Goal: Information Seeking & Learning: Stay updated

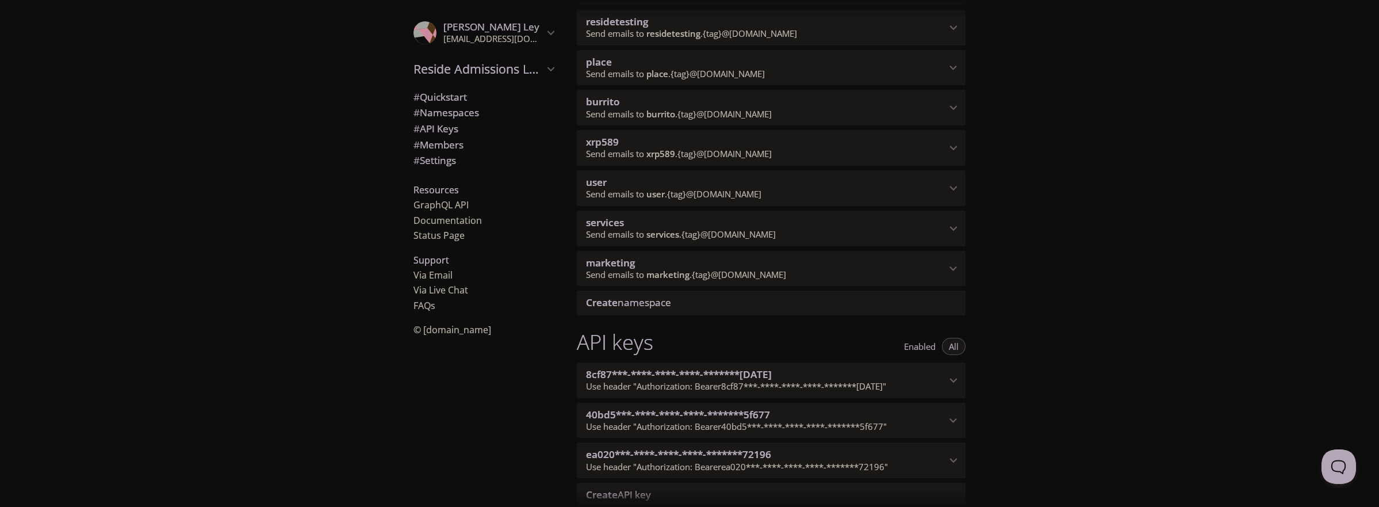
click at [943, 227] on span "services" at bounding box center [766, 222] width 360 height 13
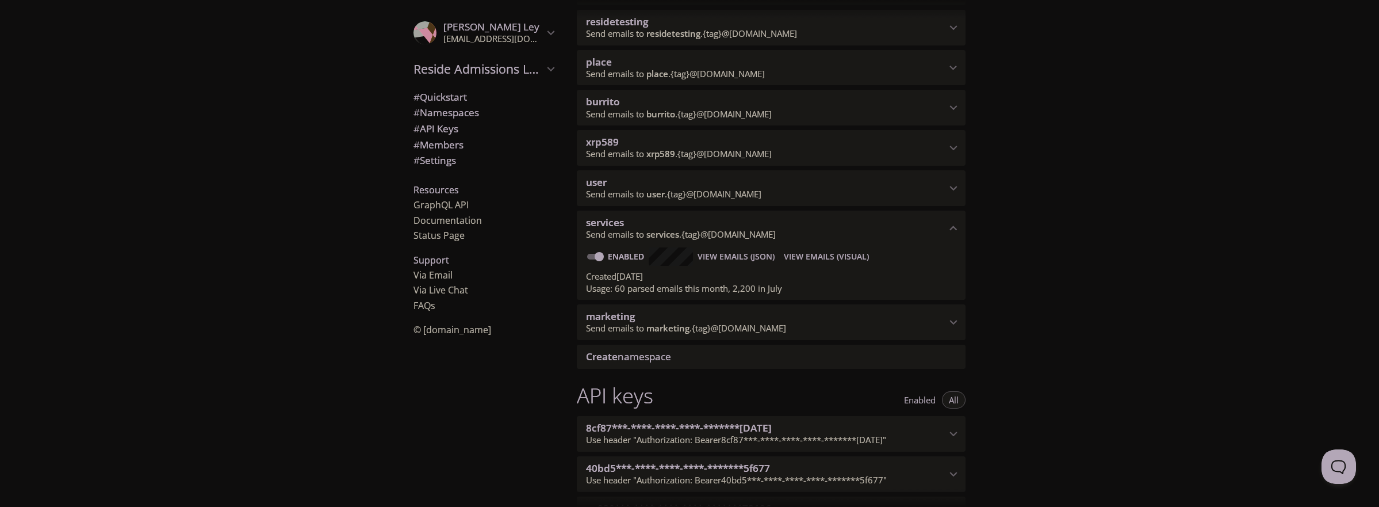
click at [830, 255] on span "View Emails (Visual)" at bounding box center [826, 257] width 85 height 14
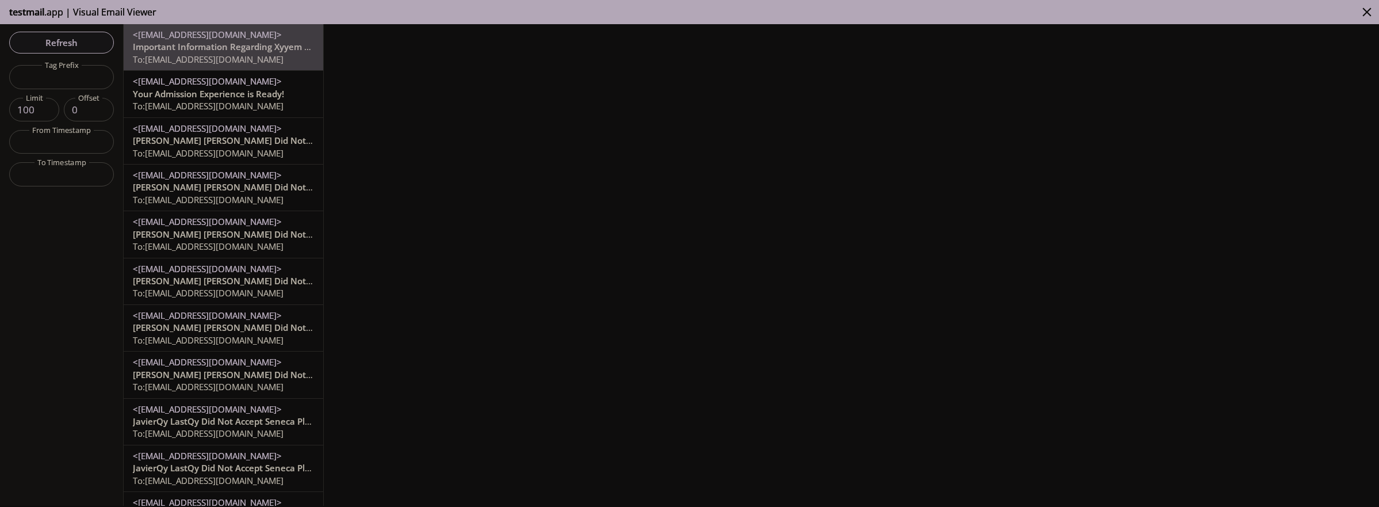
click at [213, 51] on span "Important Information Regarding Xyyem Xyemyy's Admission to Seneca PlaceSouth S…" at bounding box center [431, 46] width 597 height 11
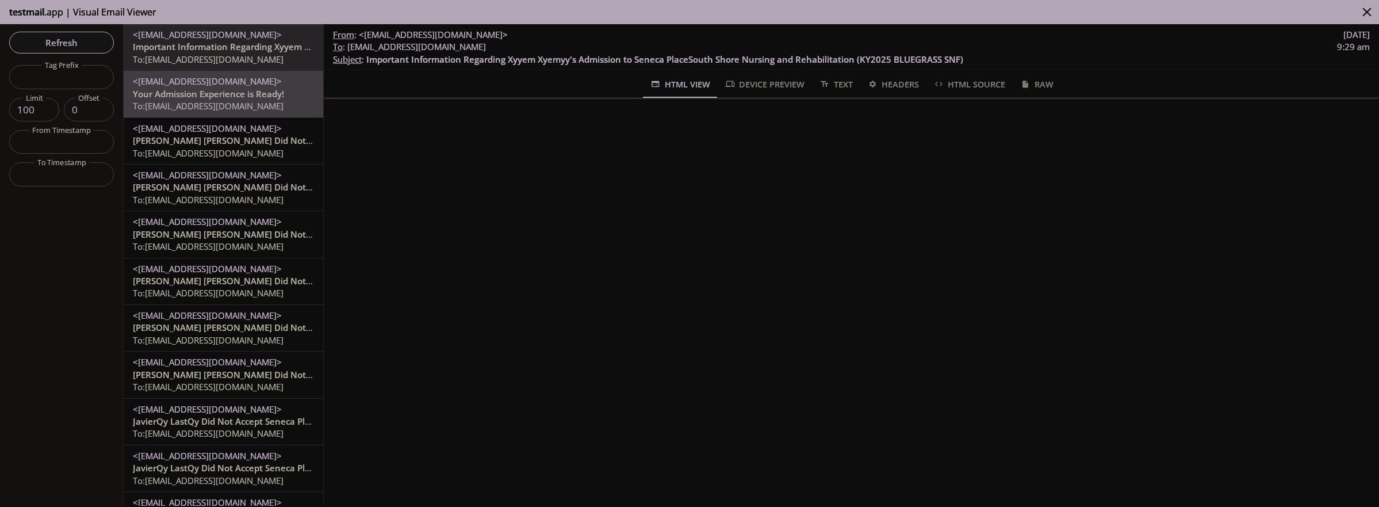
click at [255, 99] on span "Your Admission Experience is Ready!" at bounding box center [208, 93] width 151 height 11
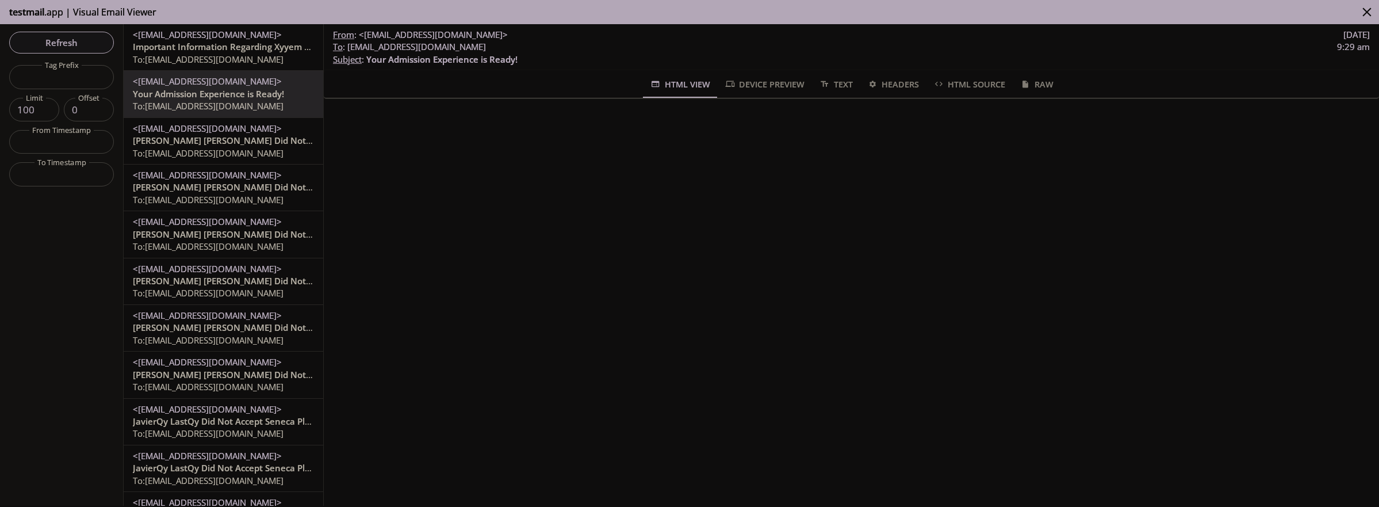
click at [248, 144] on span "[PERSON_NAME] [PERSON_NAME] Did Not Accept Seneca PlaceSouth Shore Nursing and …" at bounding box center [451, 140] width 637 height 11
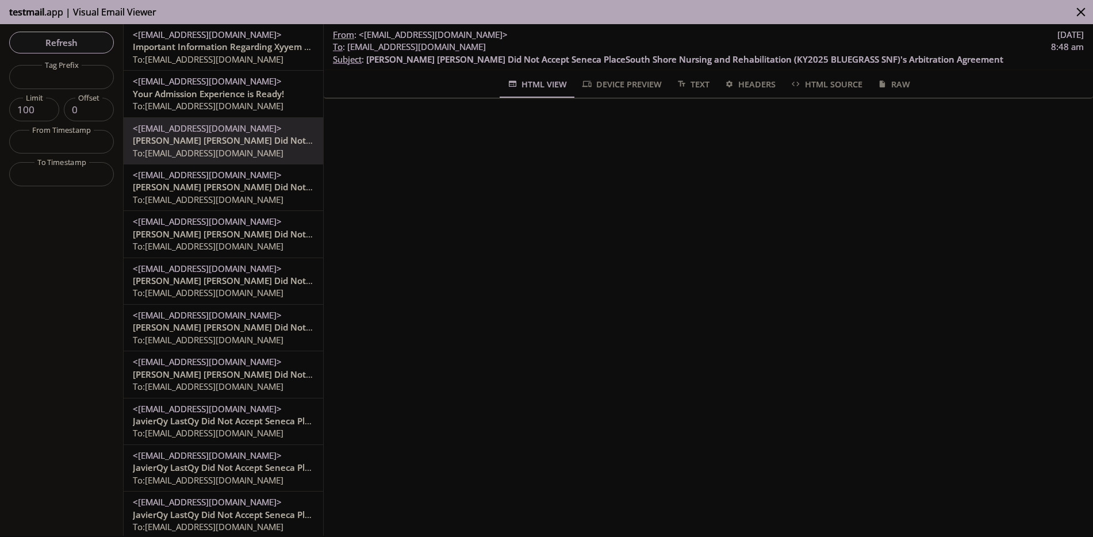
click at [225, 145] on span "[PERSON_NAME] [PERSON_NAME] Did Not Accept Seneca PlaceSouth Shore Nursing and …" at bounding box center [451, 140] width 637 height 11
drag, startPoint x: 236, startPoint y: 103, endPoint x: 237, endPoint y: 128, distance: 24.7
click at [235, 103] on span "To: [EMAIL_ADDRESS][DOMAIN_NAME]" at bounding box center [208, 105] width 151 height 11
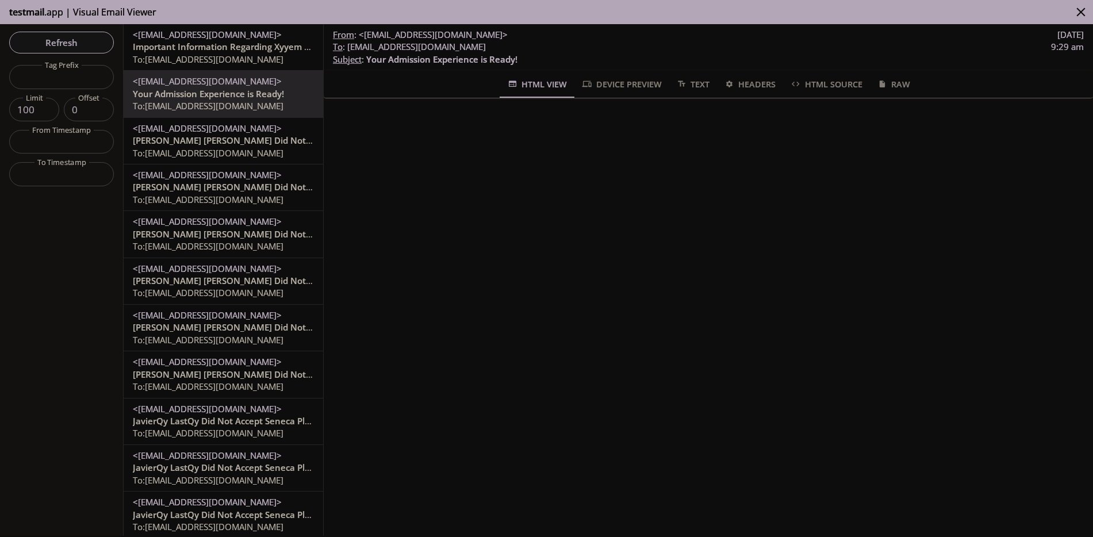
click at [236, 50] on span "Important Information Regarding Xyyem Xyemyy's Admission to Seneca PlaceSouth S…" at bounding box center [431, 46] width 597 height 11
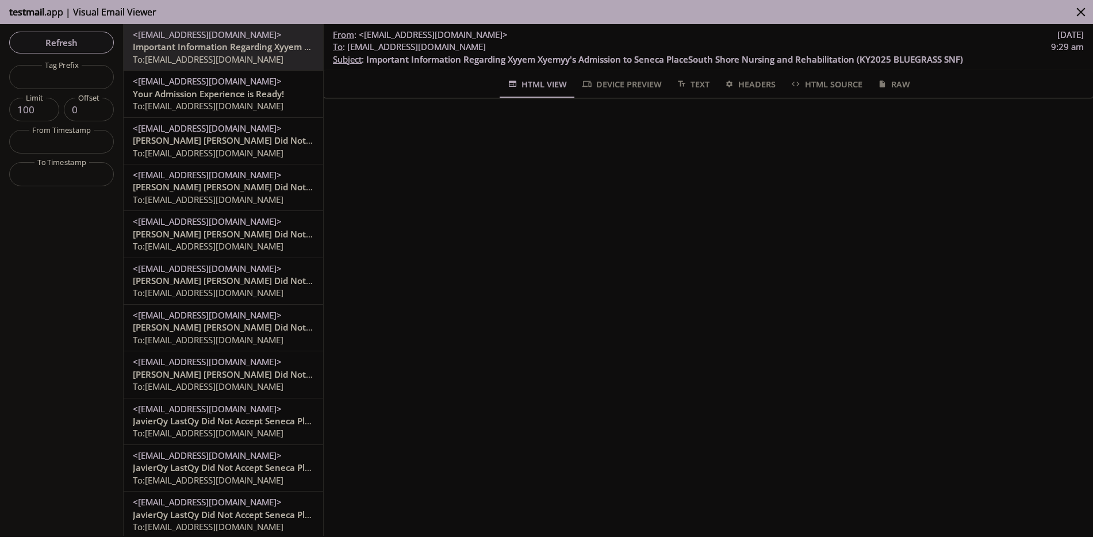
click at [72, 43] on span "Refresh" at bounding box center [61, 42] width 86 height 15
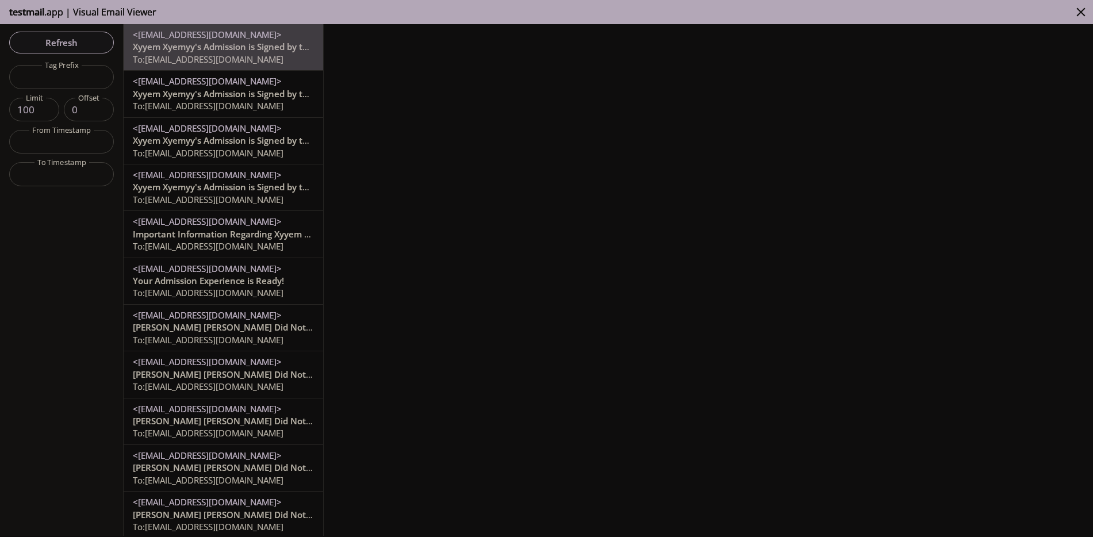
click at [267, 51] on span "Xyyem Xyemyy's Admission is Signed by the Resident" at bounding box center [243, 46] width 220 height 11
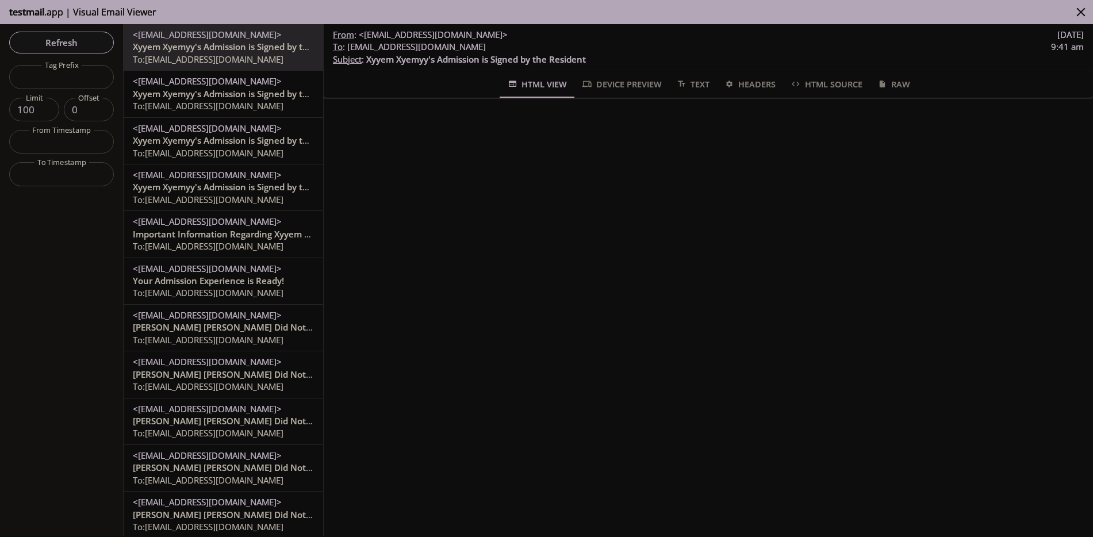
click at [245, 92] on span "Xyyem Xyemyy's Admission is Signed by the Resident" at bounding box center [243, 93] width 220 height 11
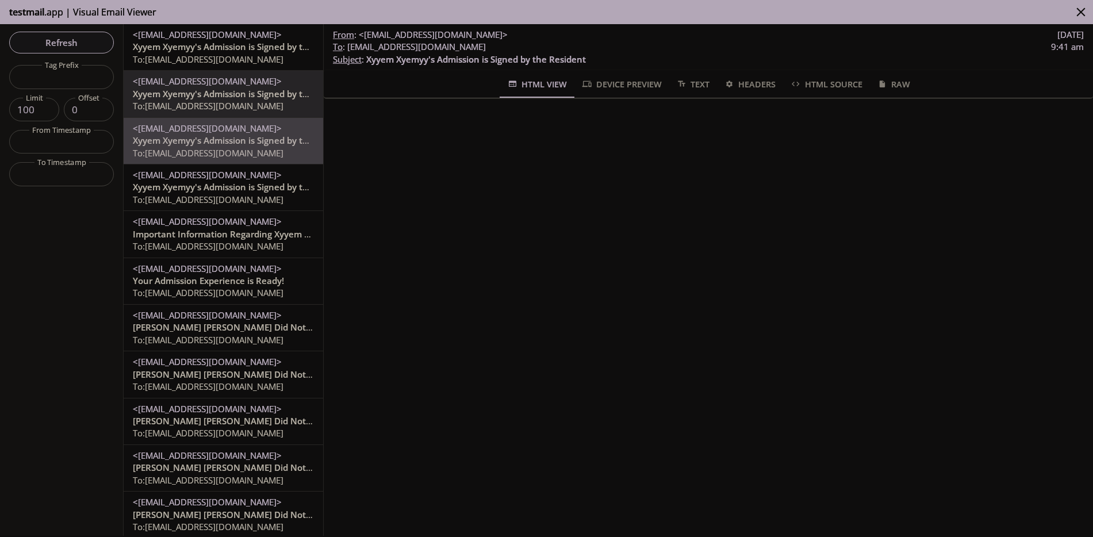
click at [221, 144] on span "Xyyem Xyemyy's Admission is Signed by the Resident" at bounding box center [243, 140] width 220 height 11
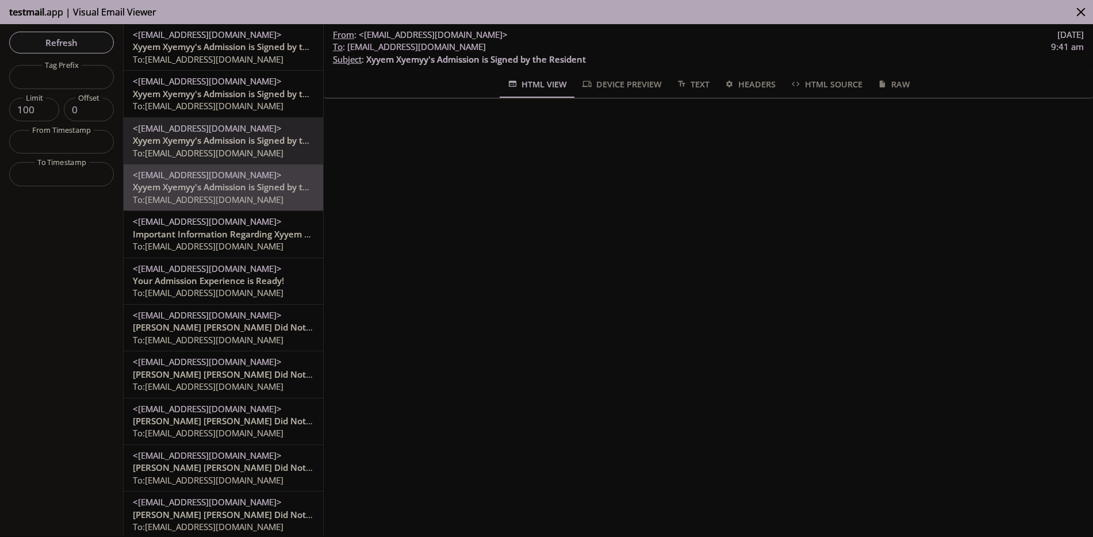
click at [213, 194] on span "To: [EMAIL_ADDRESS][DOMAIN_NAME]" at bounding box center [208, 199] width 151 height 11
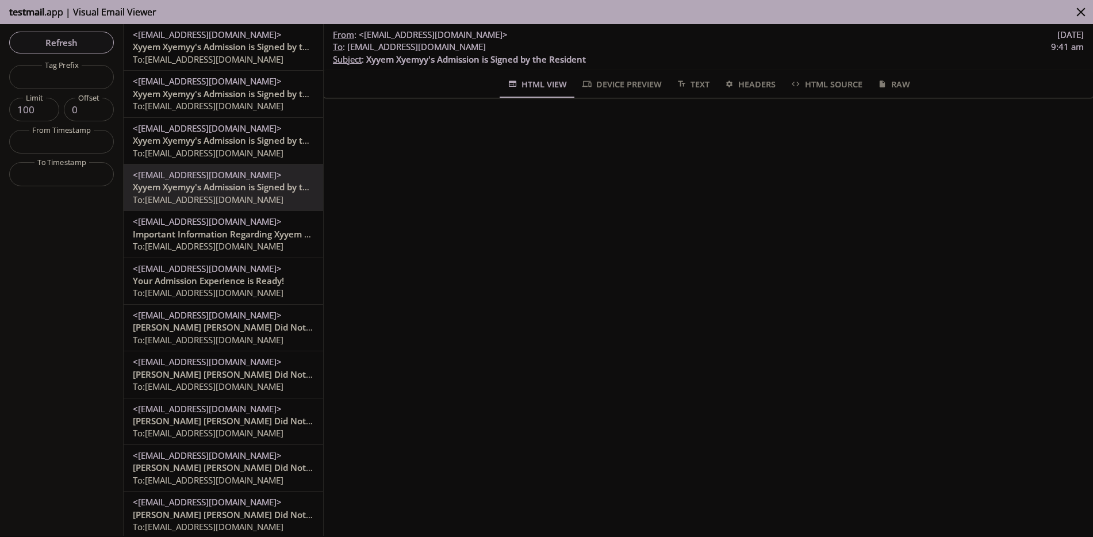
click at [214, 232] on span "Important Information Regarding Xyyem Xyemyy's Admission to Seneca PlaceSouth S…" at bounding box center [431, 233] width 597 height 11
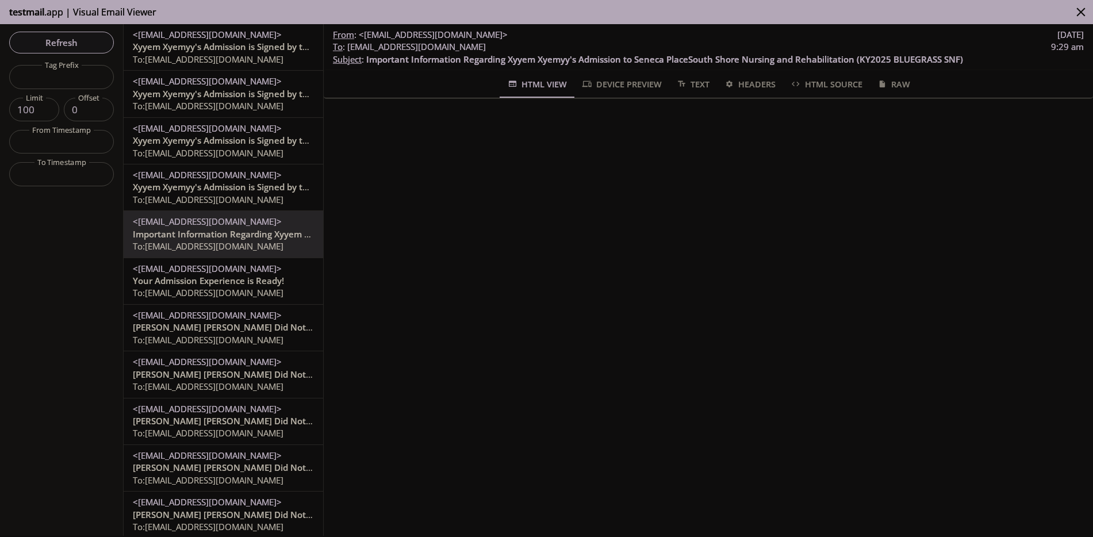
click at [240, 274] on span "<[EMAIL_ADDRESS][DOMAIN_NAME]>" at bounding box center [207, 268] width 149 height 11
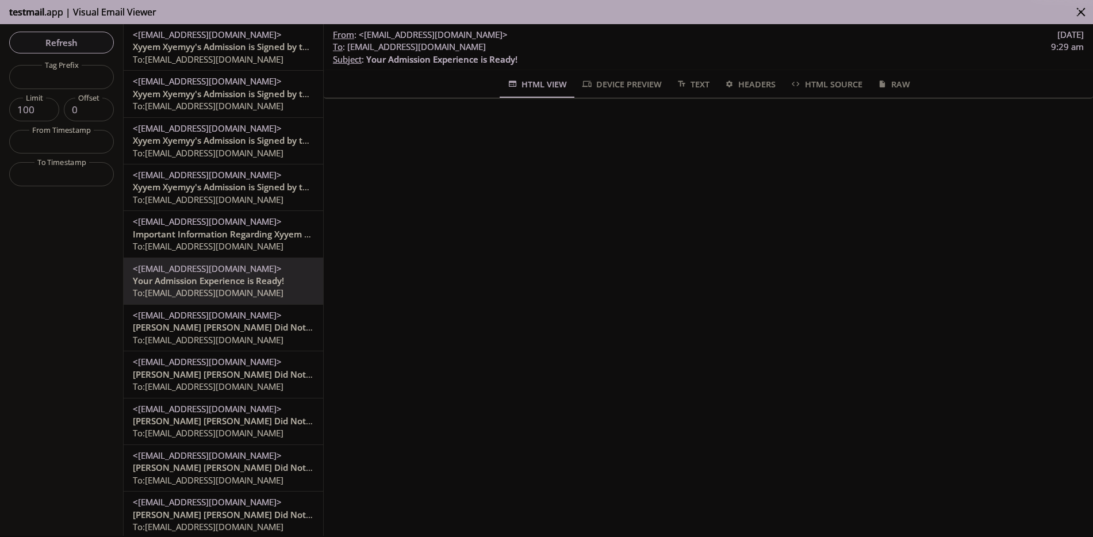
click at [237, 332] on span "[PERSON_NAME] [PERSON_NAME] Did Not Accept Seneca PlaceSouth Shore Nursing and …" at bounding box center [451, 326] width 637 height 11
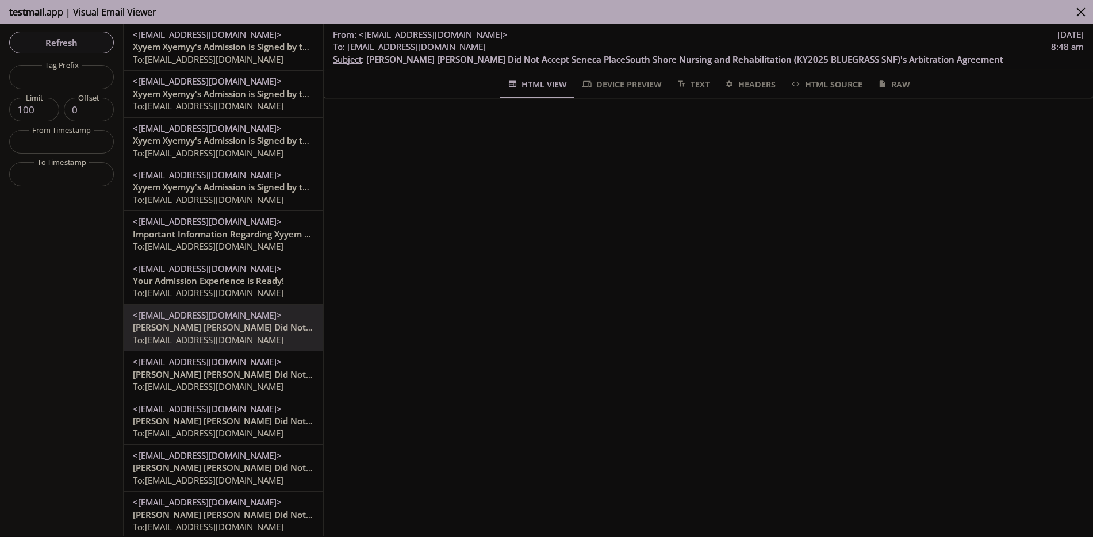
click at [232, 62] on span "To: [EMAIL_ADDRESS][DOMAIN_NAME]" at bounding box center [208, 58] width 151 height 11
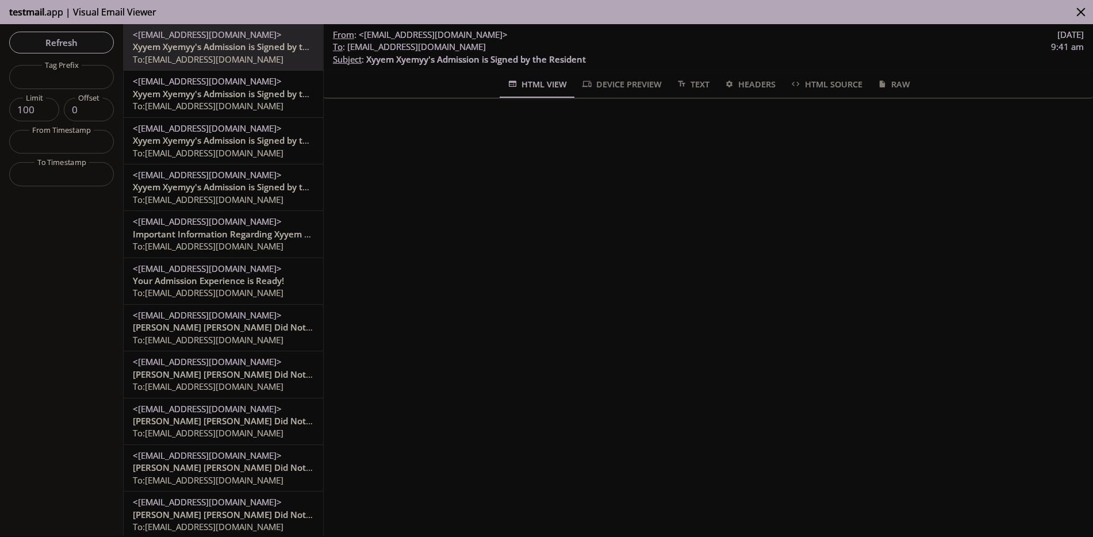
click at [62, 44] on span "Refresh" at bounding box center [61, 42] width 86 height 15
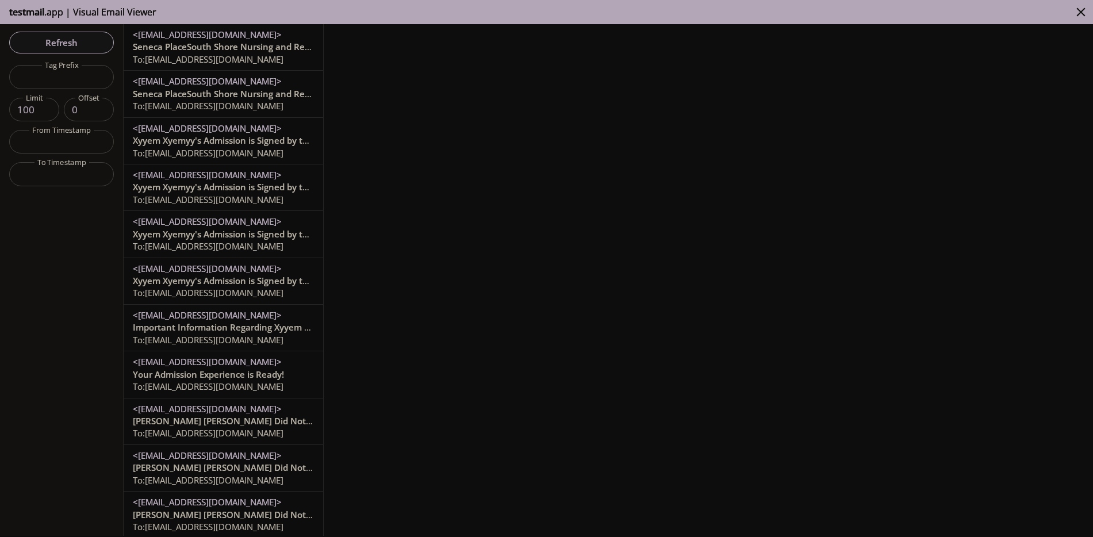
click at [229, 103] on span "To: [EMAIL_ADDRESS][DOMAIN_NAME]" at bounding box center [208, 105] width 151 height 11
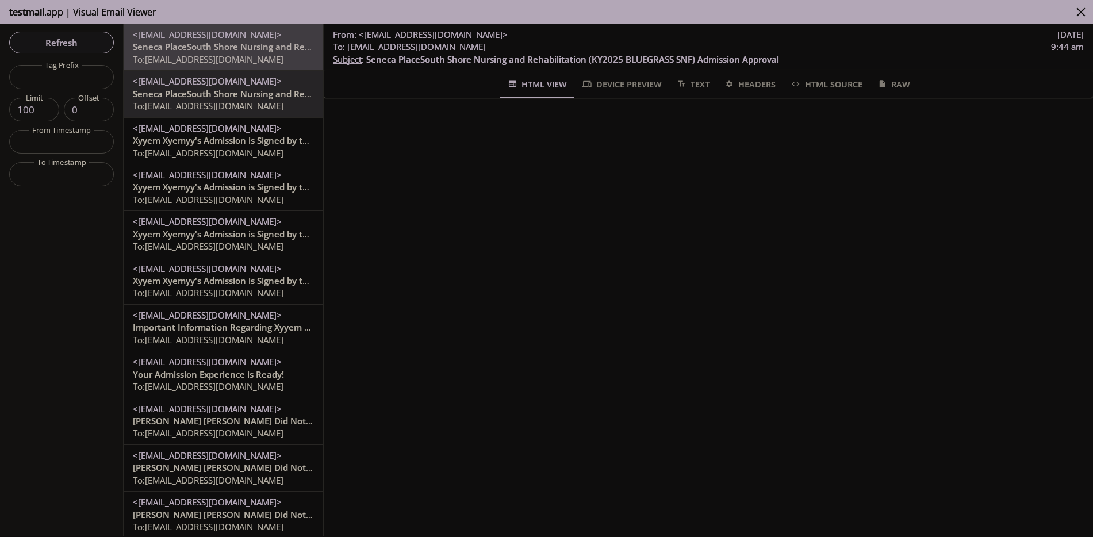
click at [229, 45] on span "Seneca PlaceSouth Shore Nursing and Rehabilitation (KY2025 BLUEGRASS SNF) Admis…" at bounding box center [339, 46] width 413 height 11
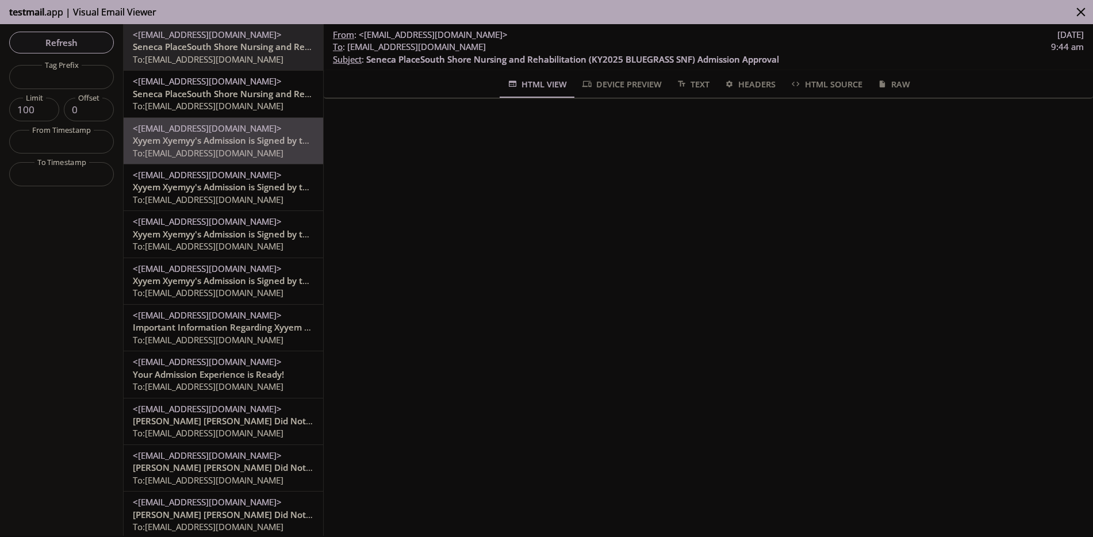
click at [204, 148] on span "To: [EMAIL_ADDRESS][DOMAIN_NAME]" at bounding box center [208, 152] width 151 height 11
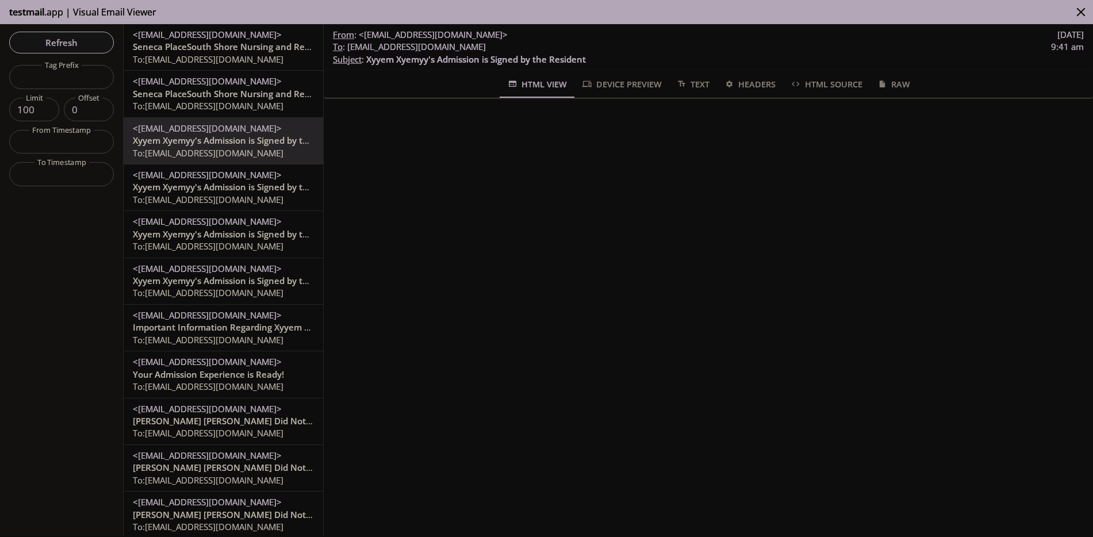
drag, startPoint x: 223, startPoint y: 98, endPoint x: 231, endPoint y: 113, distance: 16.7
click at [222, 98] on span "Seneca PlaceSouth Shore Nursing and Rehabilitation (KY2025 BLUEGRASS SNF) Admis…" at bounding box center [339, 93] width 413 height 11
